Goal: Transaction & Acquisition: Book appointment/travel/reservation

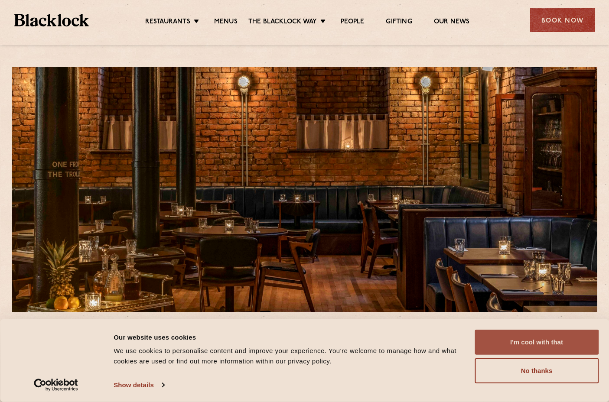
click at [530, 344] on button "I'm cool with that" at bounding box center [537, 342] width 124 height 25
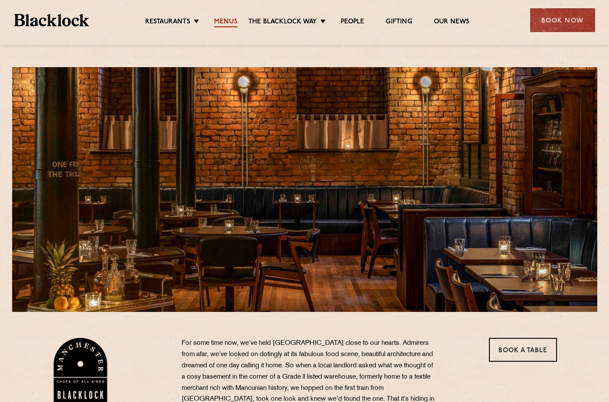
click at [232, 23] on link "Menus" at bounding box center [225, 23] width 23 height 10
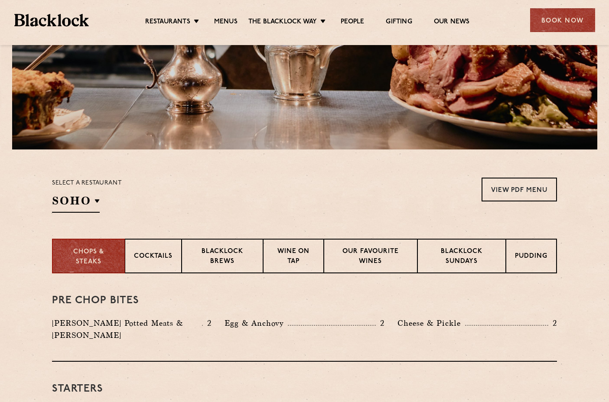
scroll to position [111, 0]
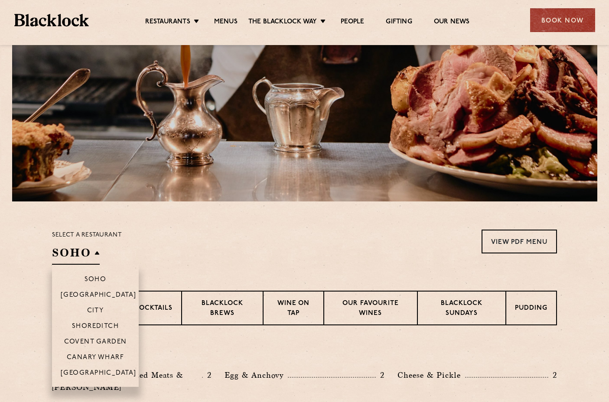
click at [97, 252] on h2 "SOHO" at bounding box center [76, 255] width 48 height 20
click at [92, 375] on p "[GEOGRAPHIC_DATA]" at bounding box center [99, 374] width 76 height 9
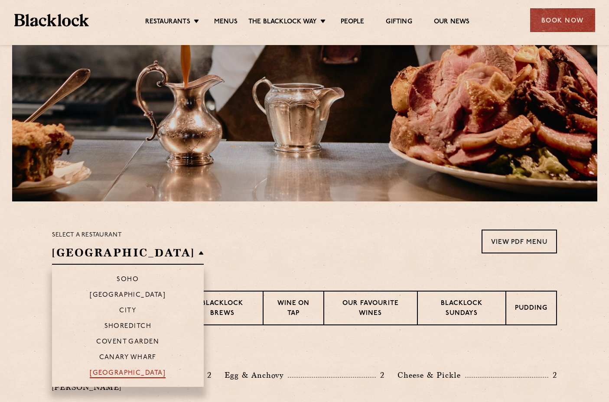
click at [94, 373] on p "[GEOGRAPHIC_DATA]" at bounding box center [128, 374] width 76 height 9
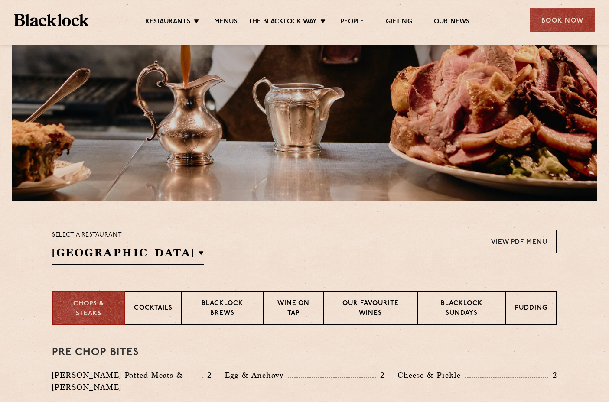
click at [265, 240] on div "Select a restaurant Manchester Soho Birmingham City Shoreditch Covent Garden Ca…" at bounding box center [304, 247] width 505 height 35
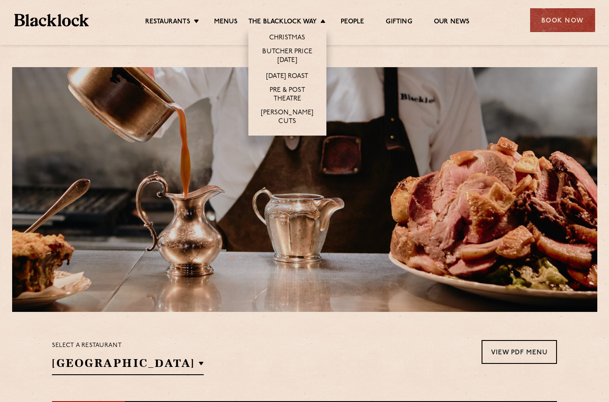
scroll to position [0, 0]
click at [282, 19] on link "The Blacklock Way" at bounding box center [283, 23] width 69 height 10
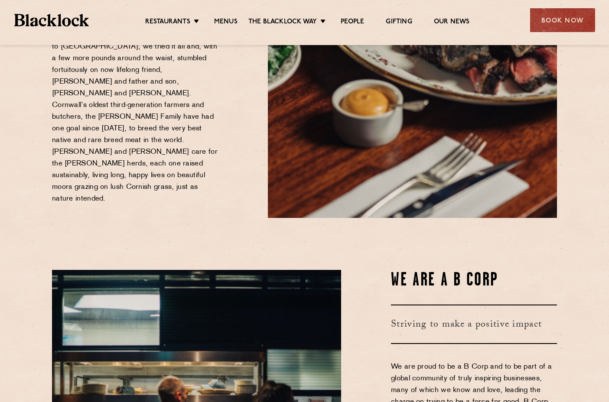
scroll to position [160, 0]
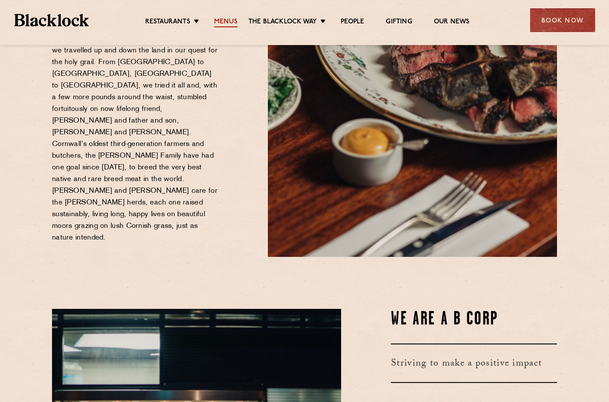
click at [217, 22] on link "Menus" at bounding box center [225, 23] width 23 height 10
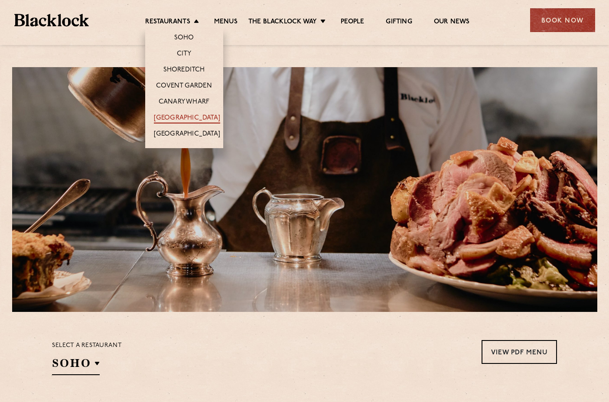
click at [187, 116] on link "[GEOGRAPHIC_DATA]" at bounding box center [187, 119] width 66 height 10
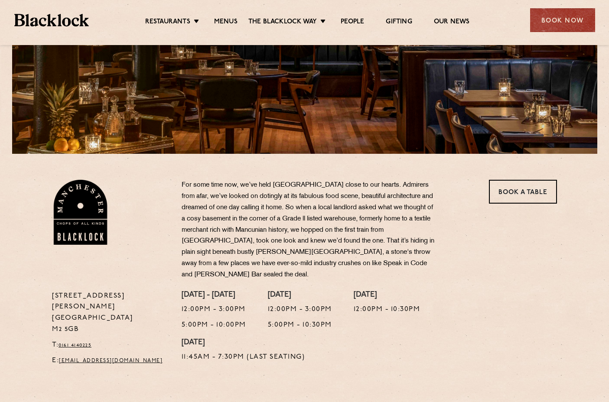
scroll to position [168, 0]
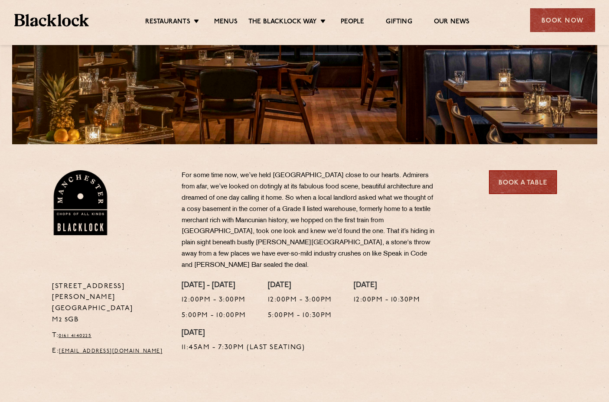
click at [526, 178] on link "Book a Table" at bounding box center [523, 182] width 68 height 24
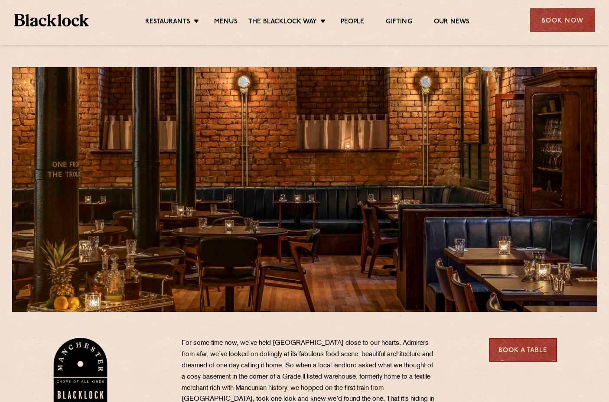
click at [504, 345] on link "Book a Table" at bounding box center [523, 350] width 68 height 24
